Goal: Information Seeking & Learning: Learn about a topic

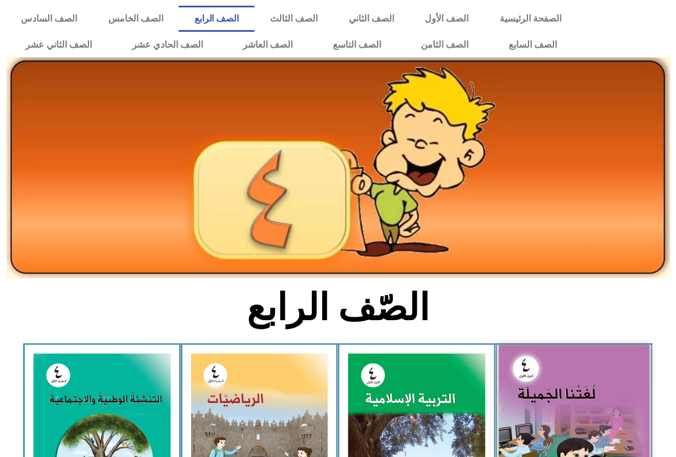
click at [565, 376] on img at bounding box center [574, 437] width 151 height 185
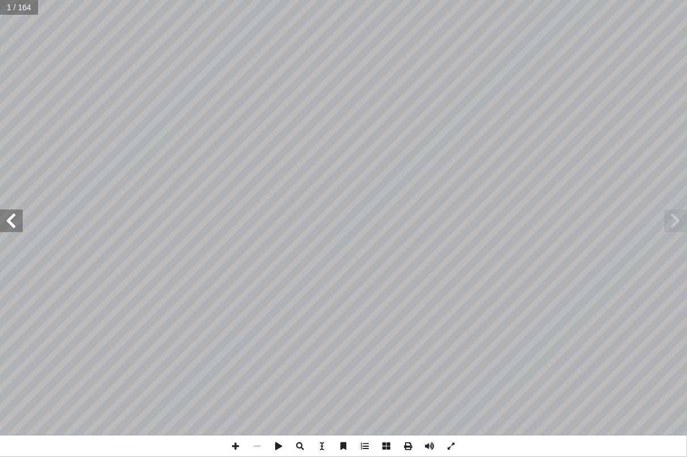
click at [10, 10] on input "text" at bounding box center [19, 7] width 38 height 15
type input "**"
click at [0, 218] on span at bounding box center [11, 220] width 23 height 23
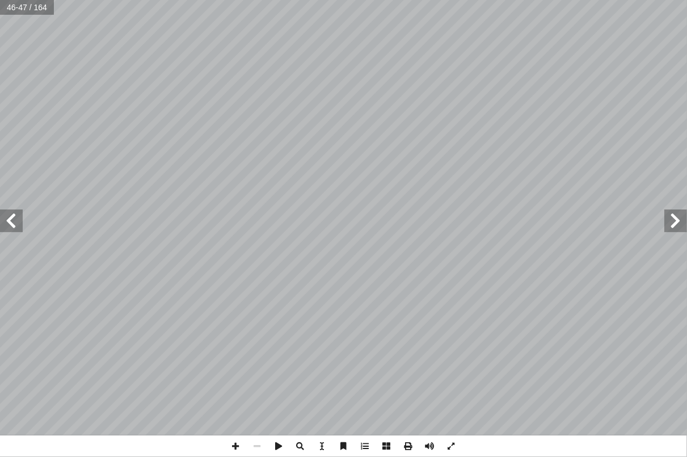
click at [0, 218] on span at bounding box center [11, 220] width 23 height 23
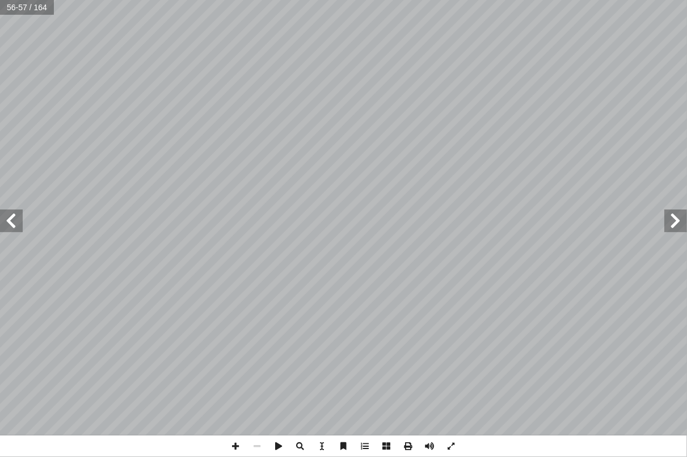
drag, startPoint x: 0, startPoint y: 227, endPoint x: 13, endPoint y: 226, distance: 13.1
click at [13, 226] on span at bounding box center [11, 220] width 23 height 23
click at [284, 455] on div ": أ ا َ ر ْ ق َ ن ِ س ْ د ُ لى الق ِ إ ا ِ ه ِّ د َ ج َ ع َ م ضى َ َم َّ م ُ ، …" at bounding box center [343, 228] width 687 height 457
click at [10, 219] on span at bounding box center [11, 220] width 23 height 23
click at [11, 219] on span at bounding box center [11, 220] width 23 height 23
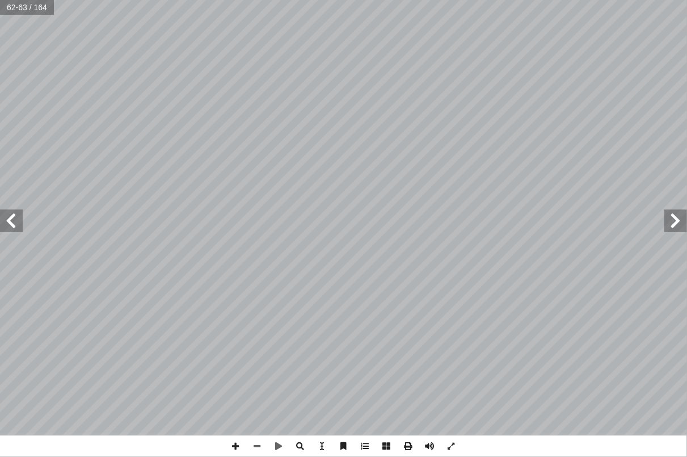
click at [678, 219] on span at bounding box center [675, 220] width 23 height 23
click at [12, 221] on span at bounding box center [11, 220] width 23 height 23
